Goal: Task Accomplishment & Management: Manage account settings

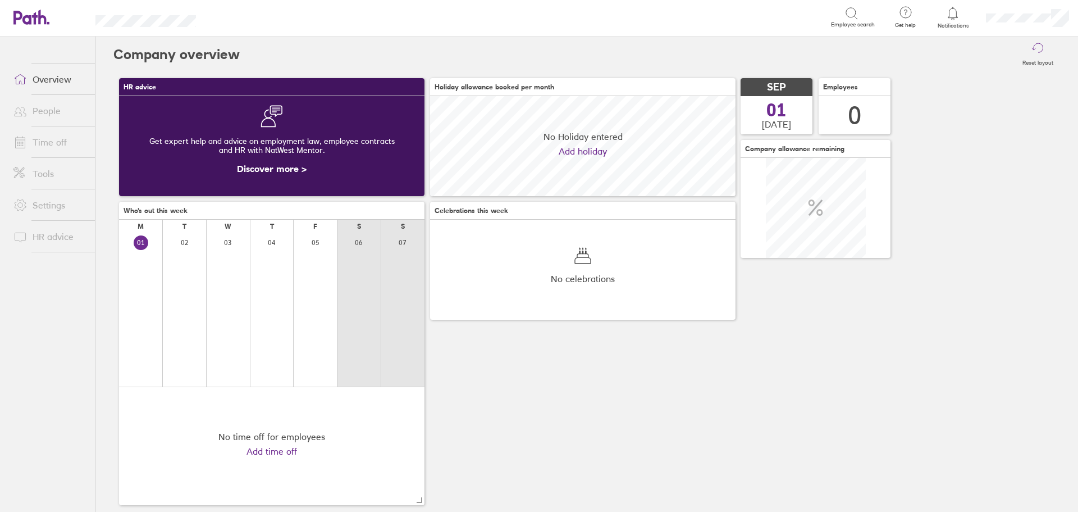
scroll to position [100, 306]
click at [955, 8] on icon at bounding box center [954, 13] width 10 height 13
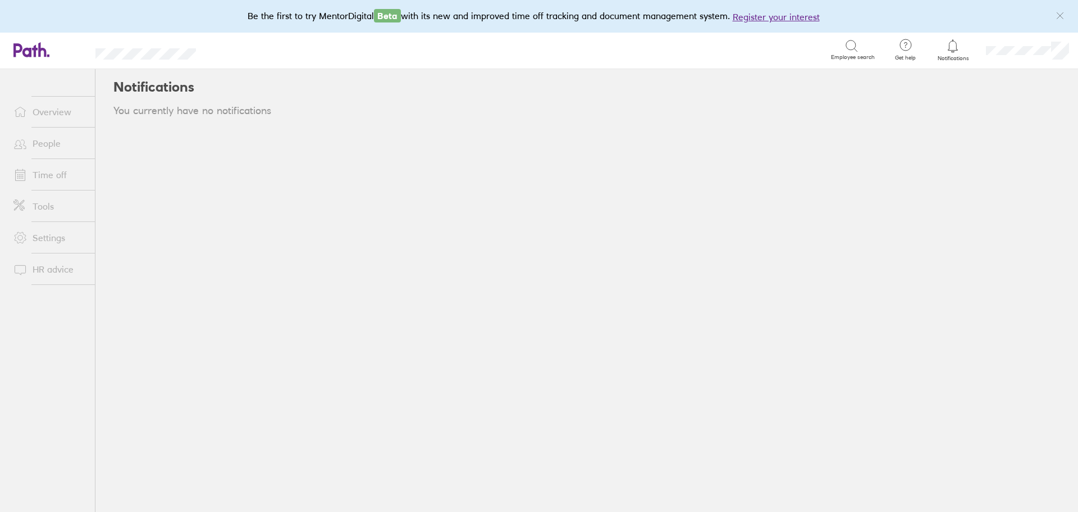
click at [954, 48] on icon at bounding box center [952, 45] width 13 height 13
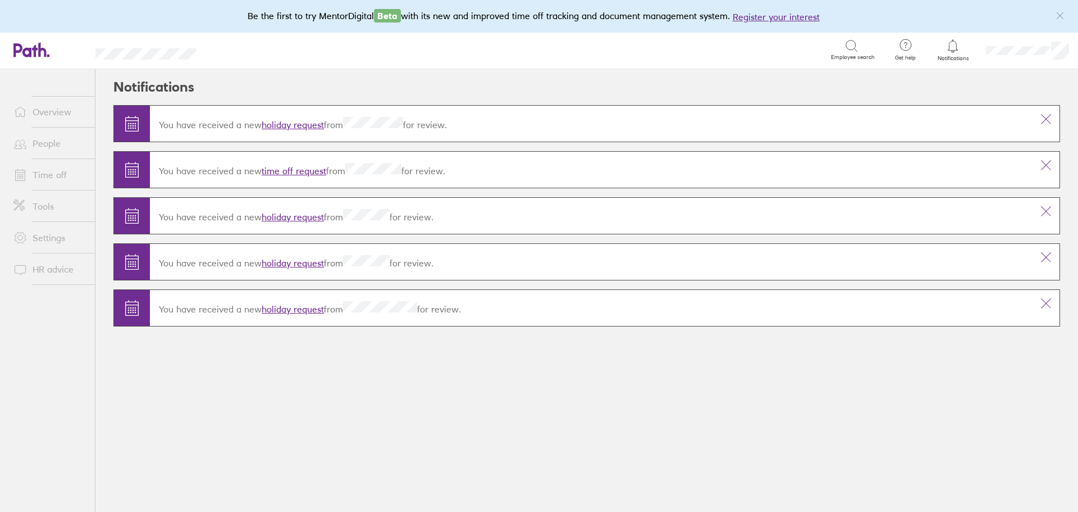
click at [297, 306] on link "holiday request" at bounding box center [293, 308] width 62 height 11
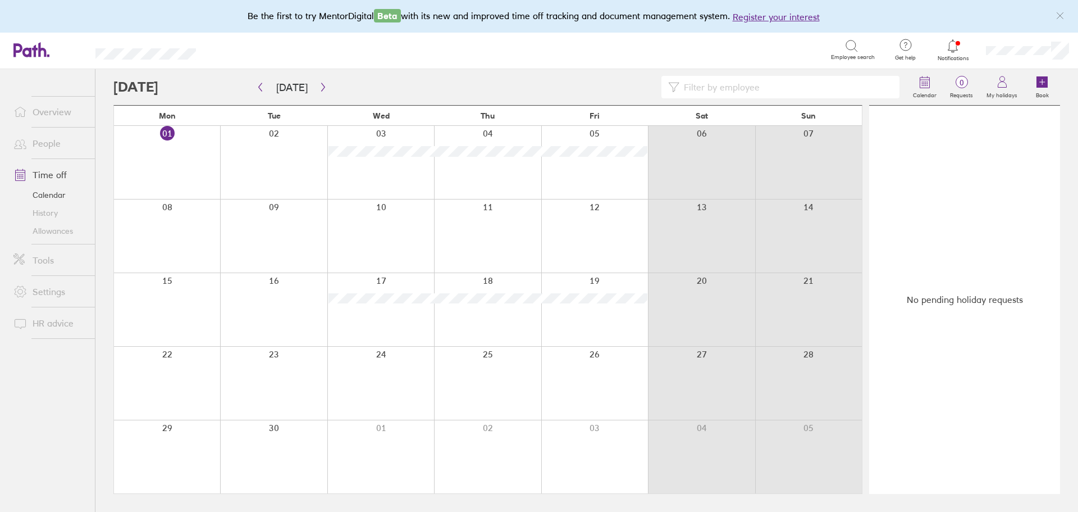
click at [962, 45] on div at bounding box center [953, 46] width 37 height 16
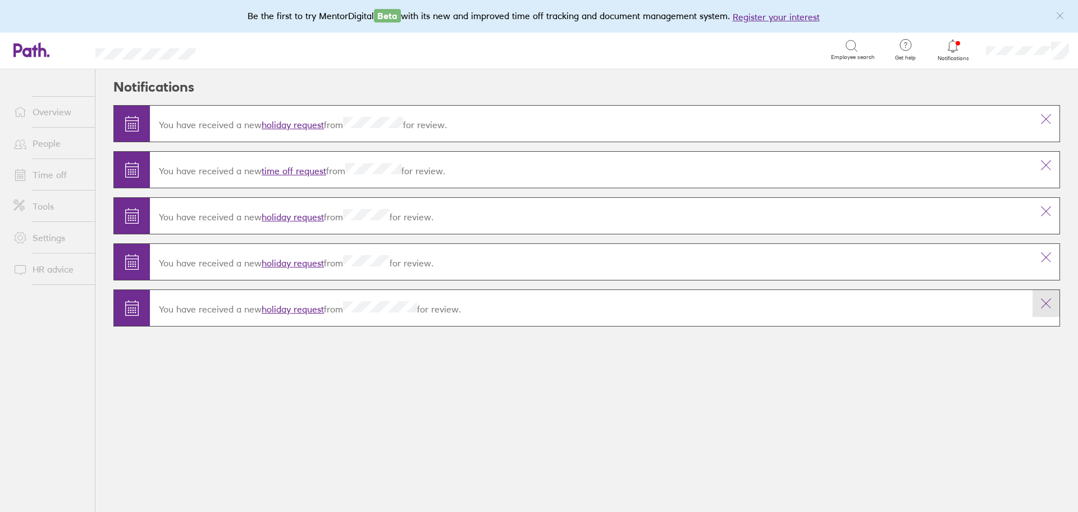
click at [1047, 303] on icon at bounding box center [1046, 303] width 13 height 13
click at [1046, 252] on icon at bounding box center [1046, 256] width 13 height 13
click at [1044, 211] on icon at bounding box center [1046, 210] width 13 height 13
click at [1045, 162] on icon at bounding box center [1046, 164] width 13 height 13
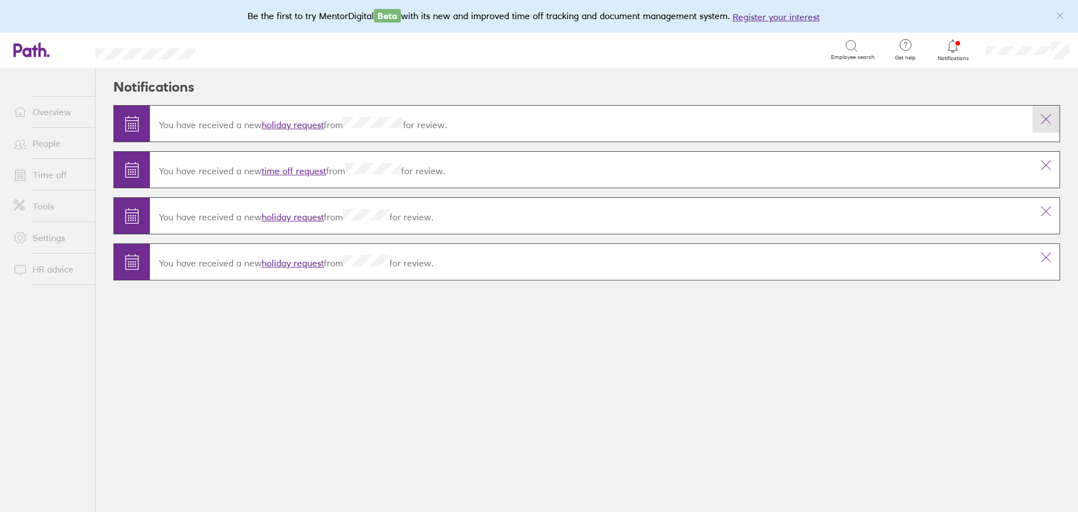
click at [1048, 116] on icon at bounding box center [1046, 118] width 13 height 13
click at [1049, 256] on icon at bounding box center [1046, 256] width 13 height 13
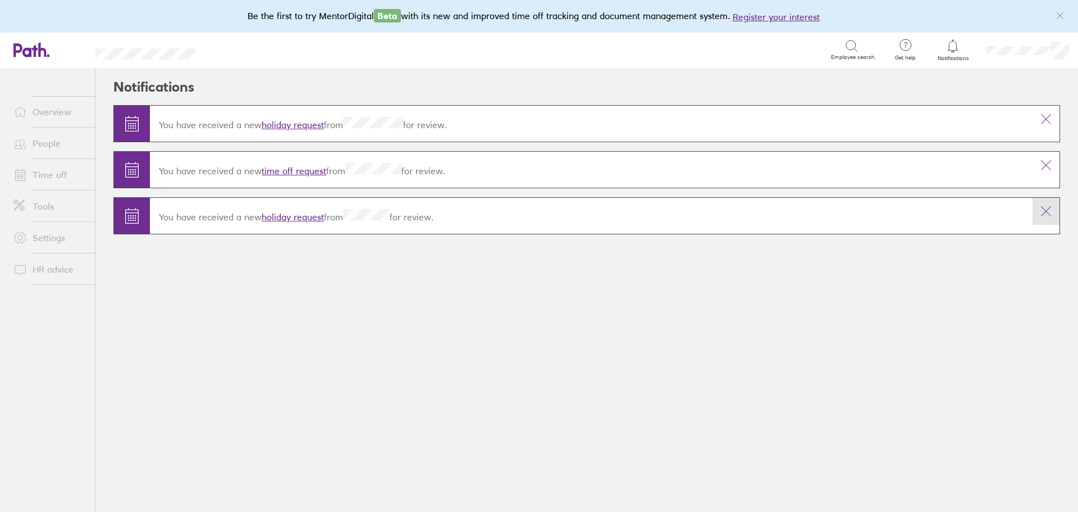
click at [1047, 208] on icon at bounding box center [1046, 210] width 13 height 13
click at [1045, 163] on icon at bounding box center [1046, 165] width 9 height 9
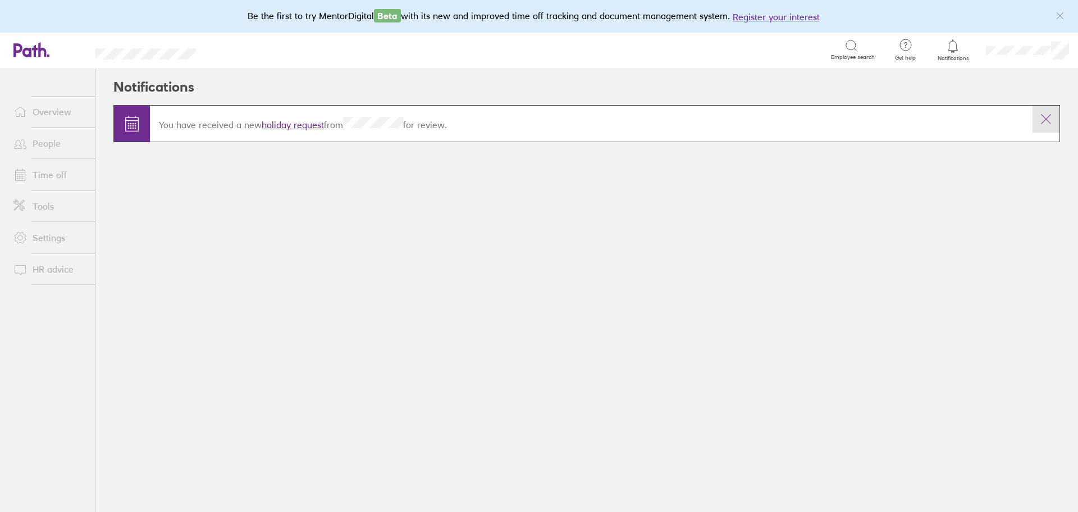
click at [1046, 116] on icon at bounding box center [1046, 118] width 13 height 13
